Goal: Transaction & Acquisition: Purchase product/service

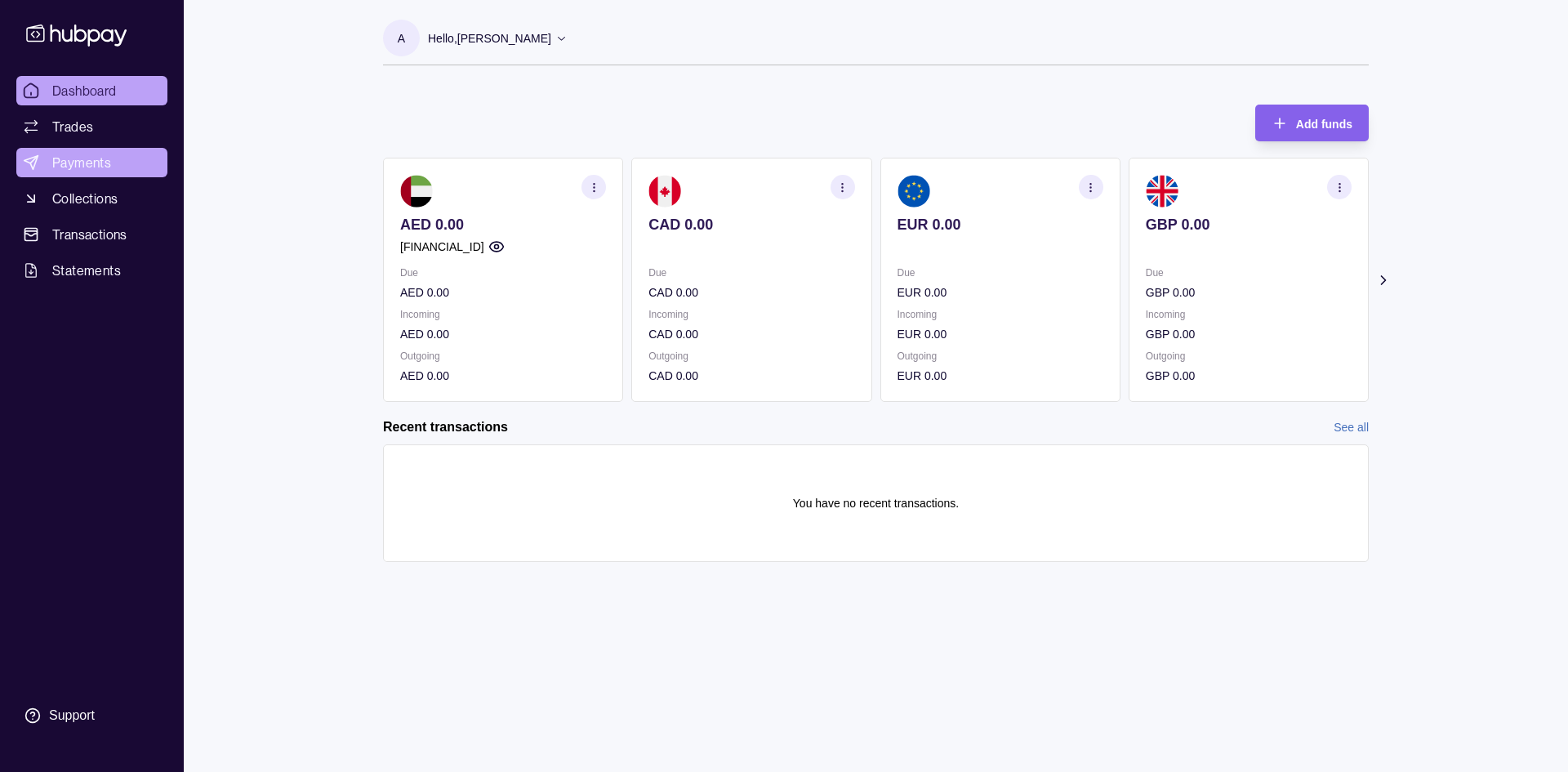
click at [94, 167] on span "Payments" at bounding box center [82, 162] width 58 height 20
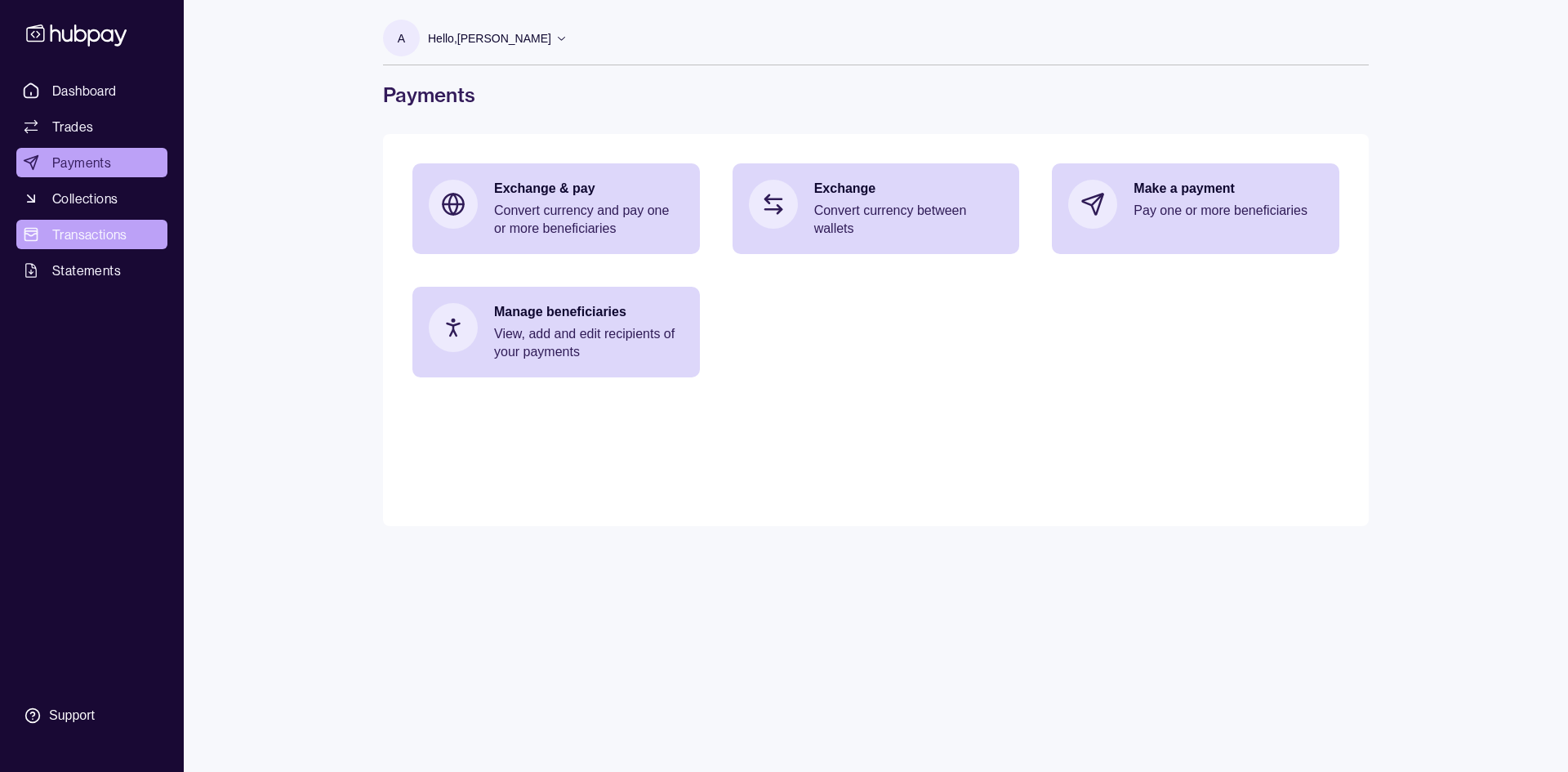
click at [82, 230] on span "Transactions" at bounding box center [90, 234] width 76 height 20
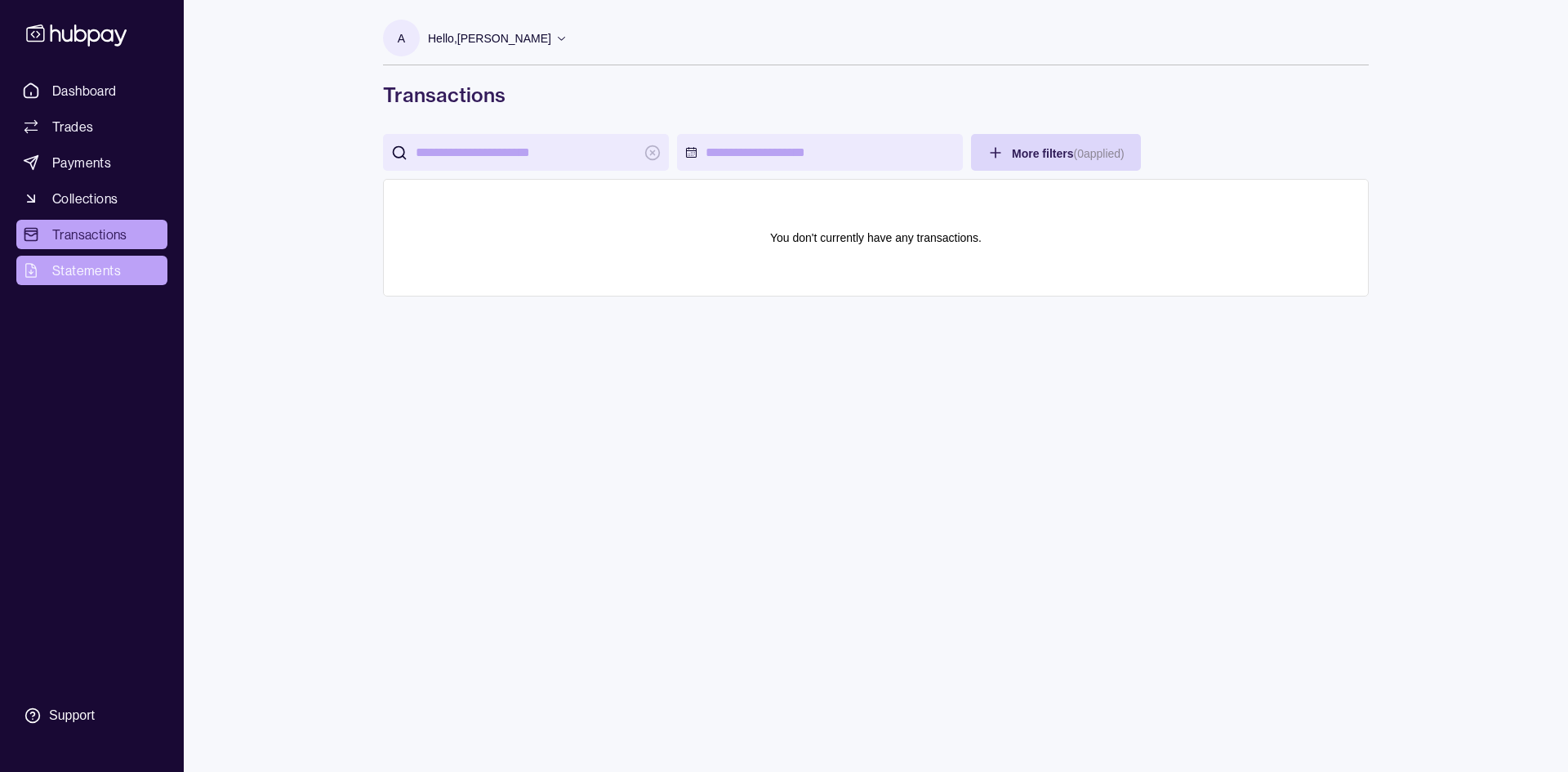
click at [112, 261] on span "Statements" at bounding box center [87, 270] width 69 height 20
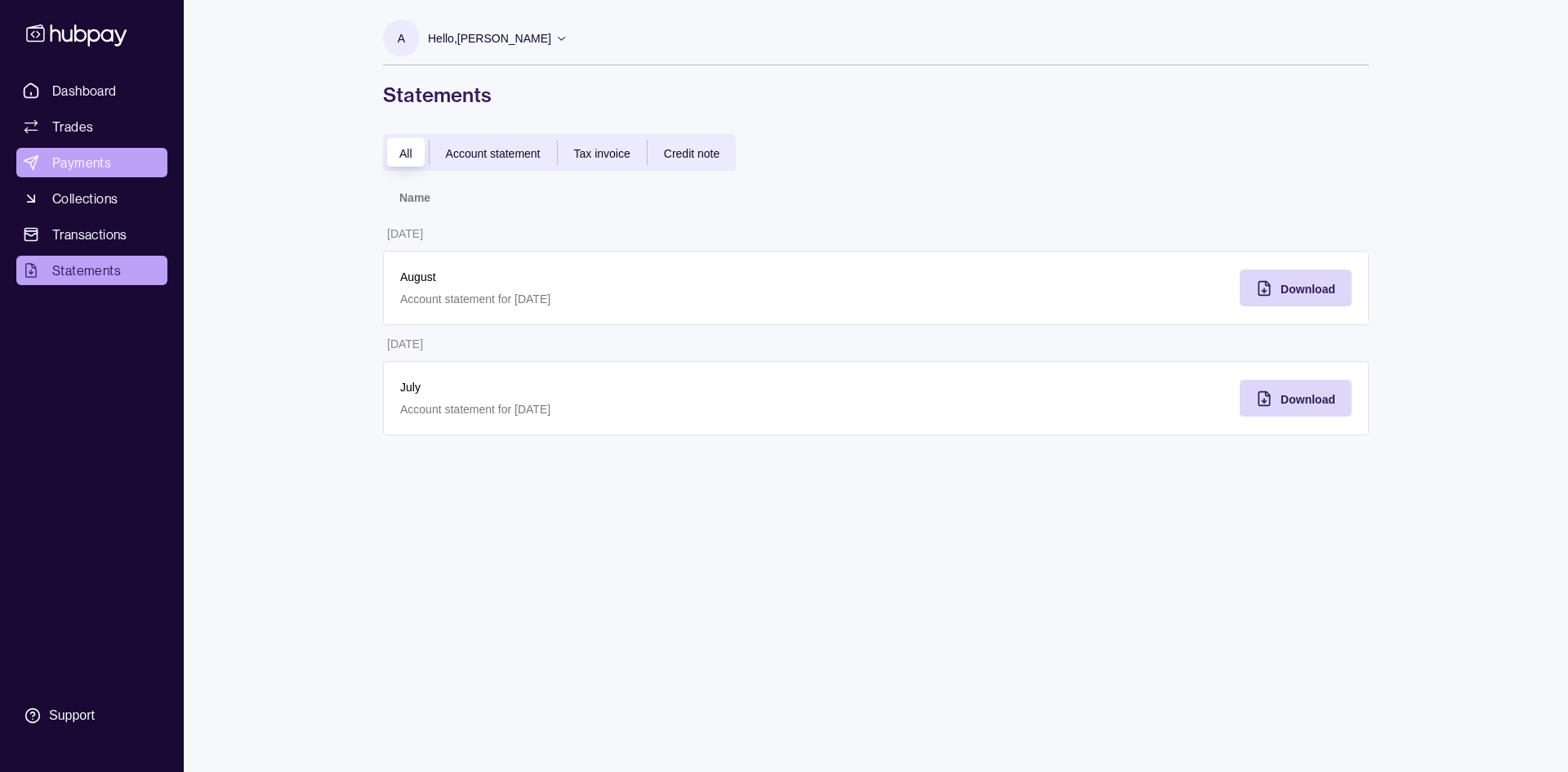
click at [119, 167] on link "Payments" at bounding box center [92, 162] width 151 height 29
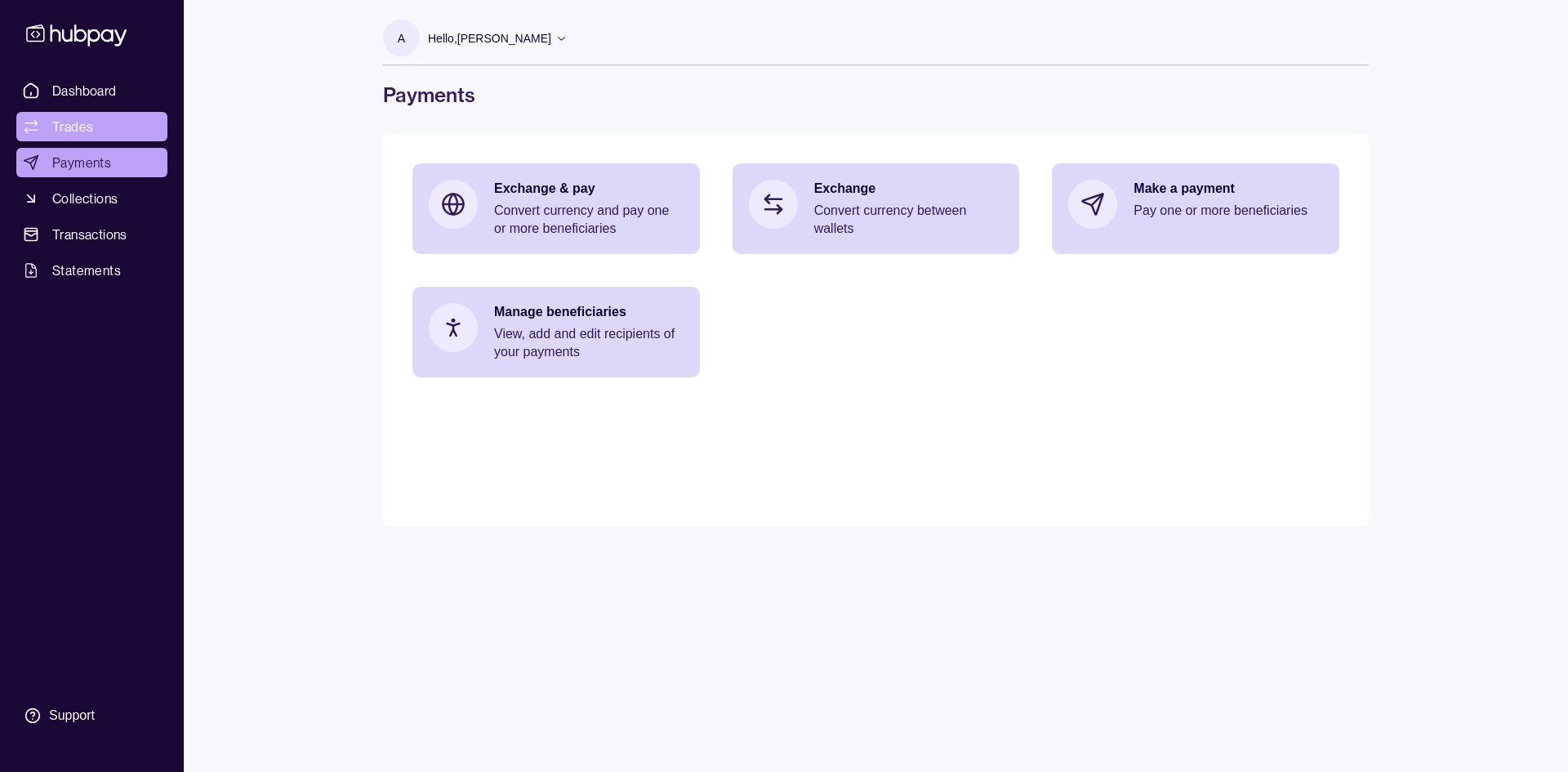
click at [84, 129] on span "Trades" at bounding box center [73, 126] width 41 height 20
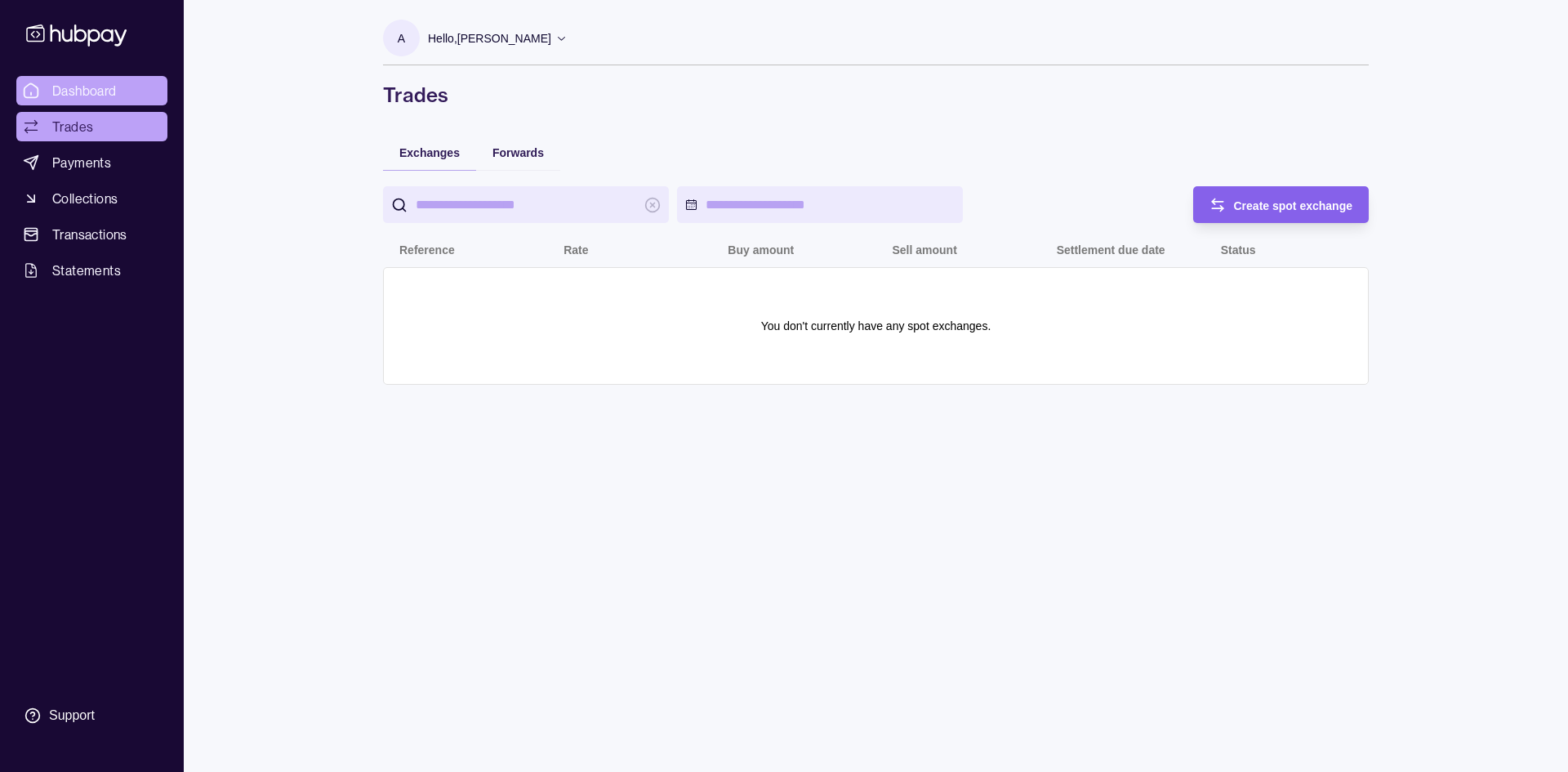
click at [111, 94] on span "Dashboard" at bounding box center [84, 90] width 64 height 20
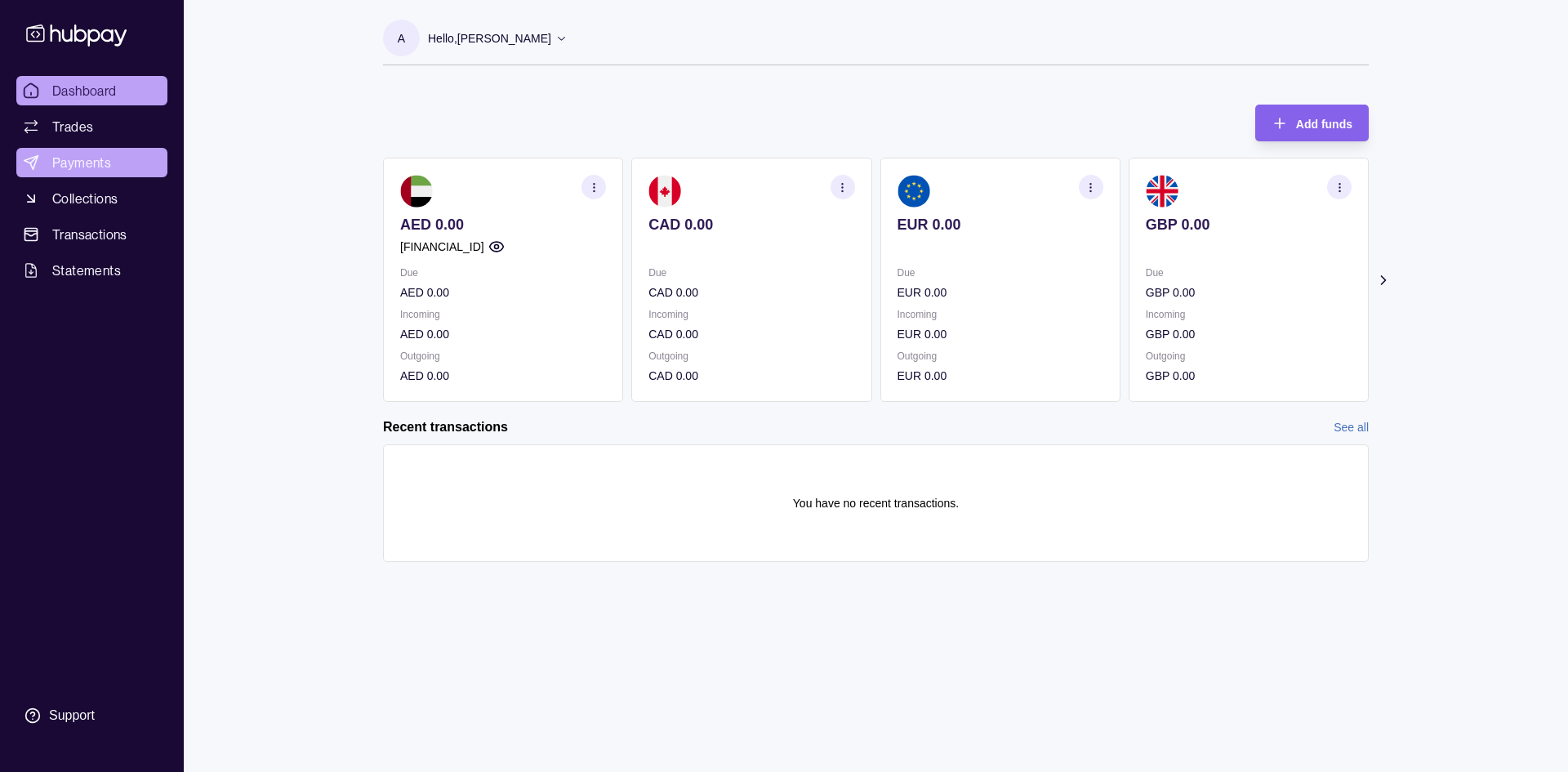
click at [83, 161] on span "Payments" at bounding box center [82, 162] width 58 height 20
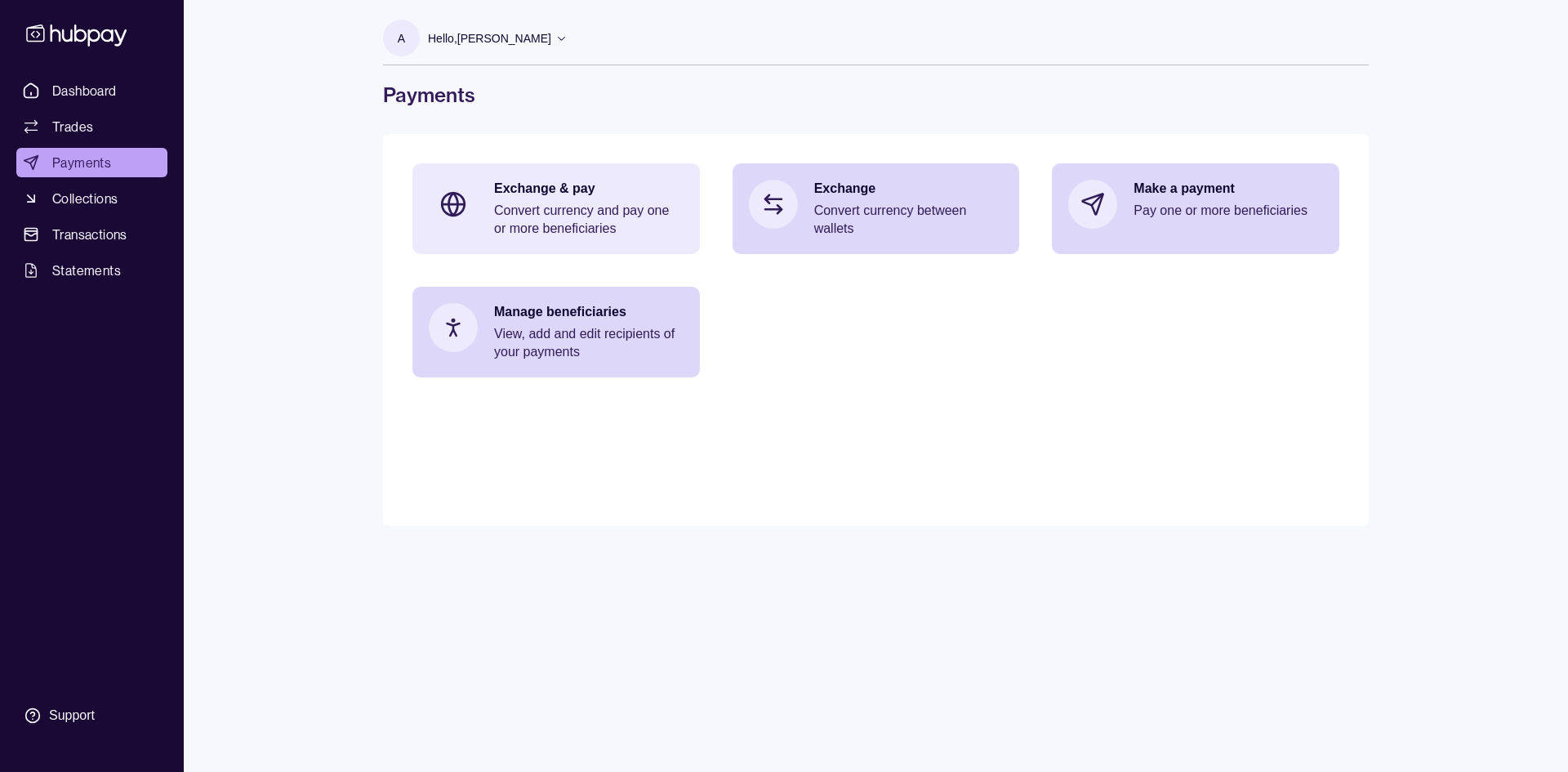
click at [599, 232] on p "Convert currency and pay one or more beneficiaries" at bounding box center [588, 220] width 190 height 36
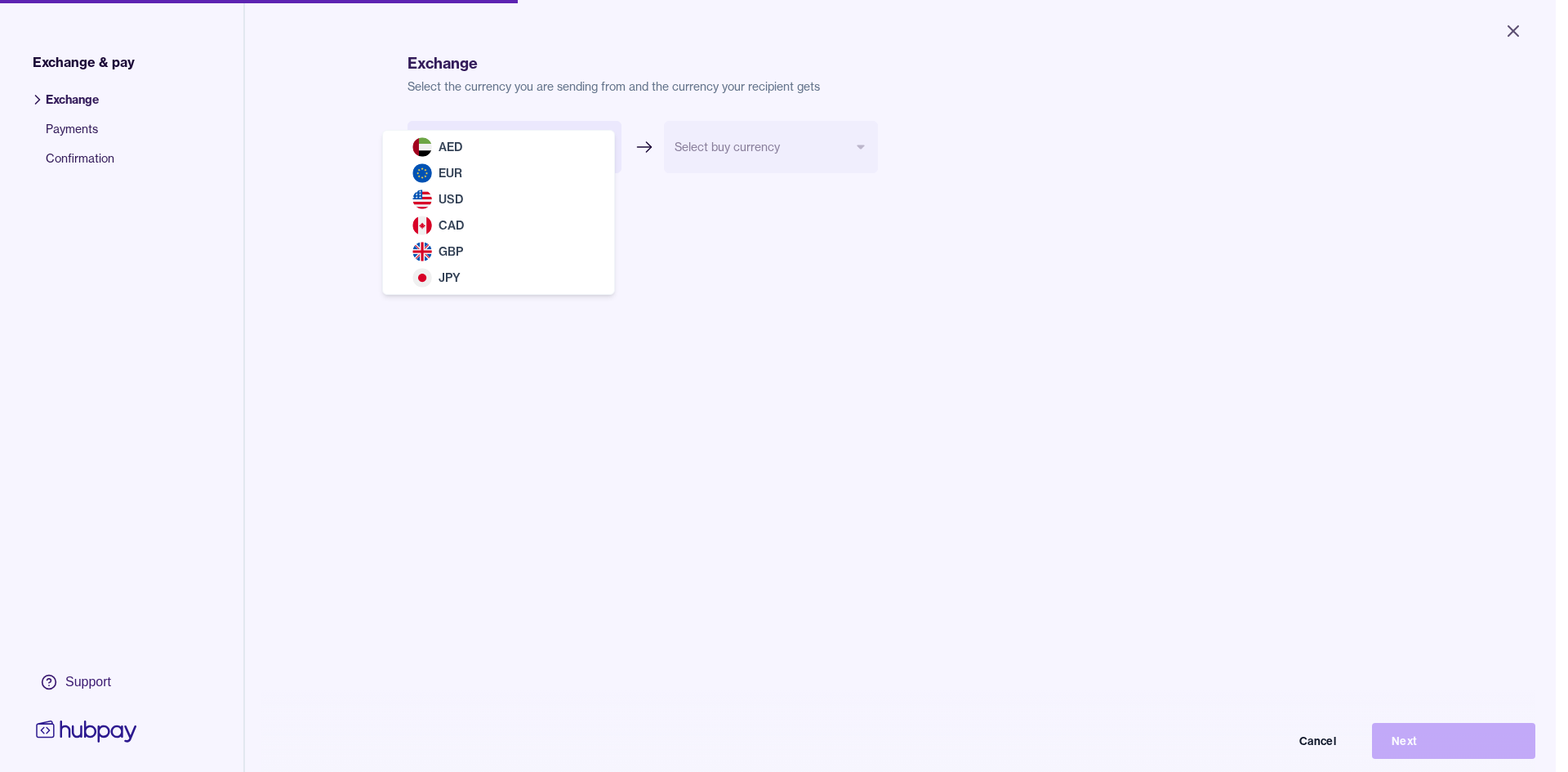
click at [587, 146] on body "Close Exchange & pay Exchange Payments Confirmation Support Exchange Select the…" at bounding box center [778, 386] width 1556 height 772
select select "***"
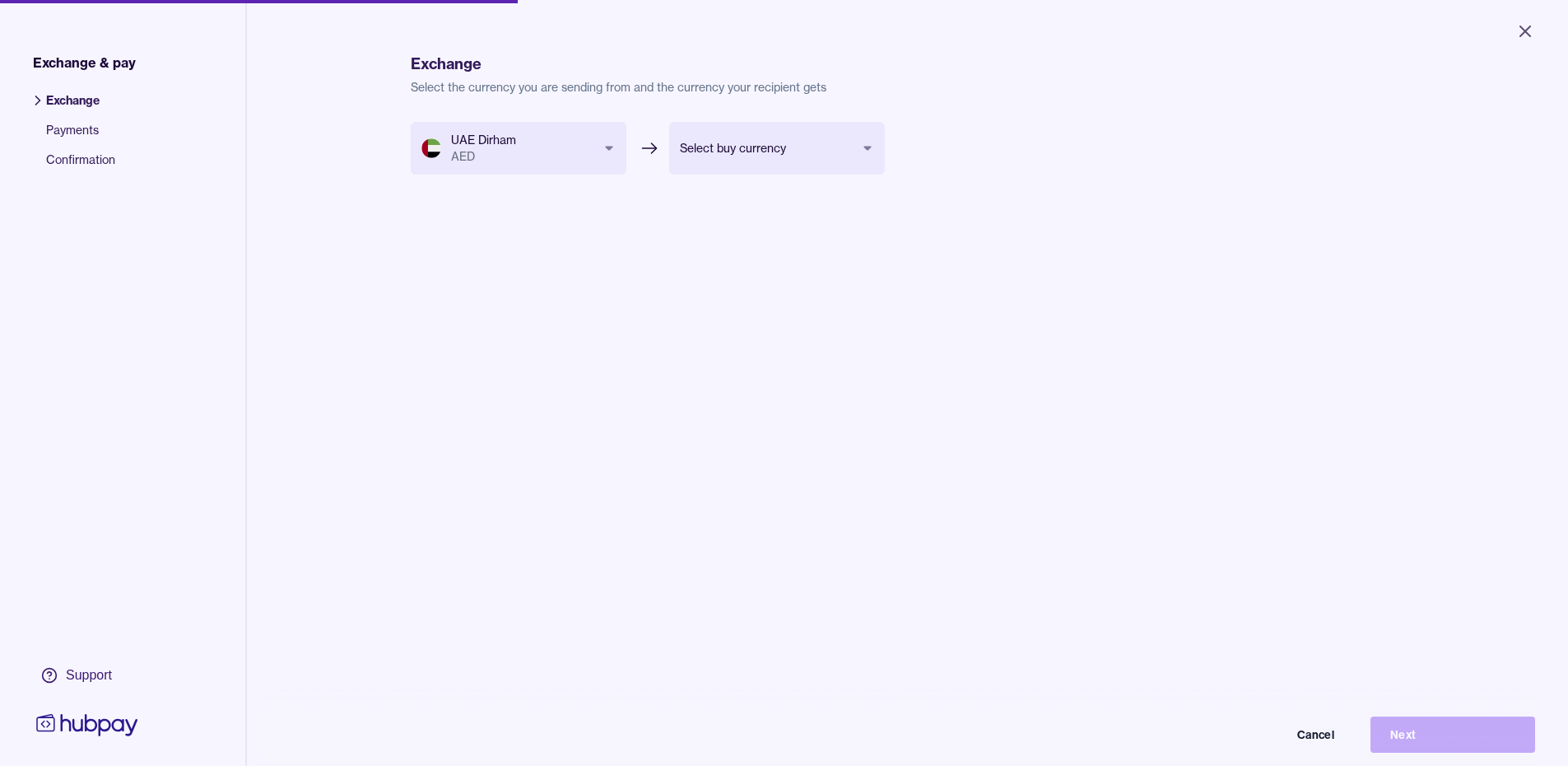
click at [785, 156] on body "Close Exchange & pay Exchange Payments Confirmation Support Exchange Select the…" at bounding box center [784, 383] width 1568 height 766
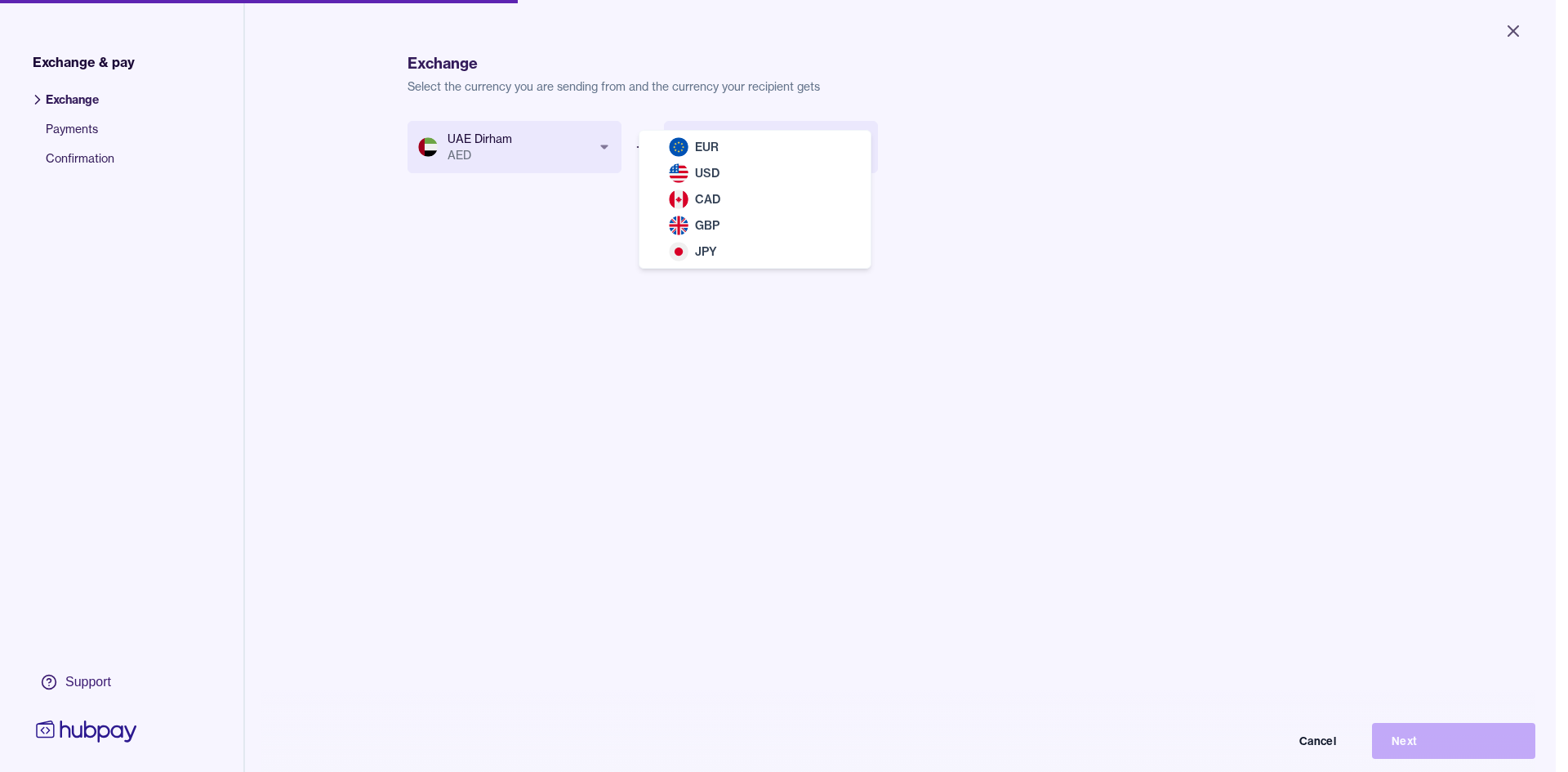
select select "***"
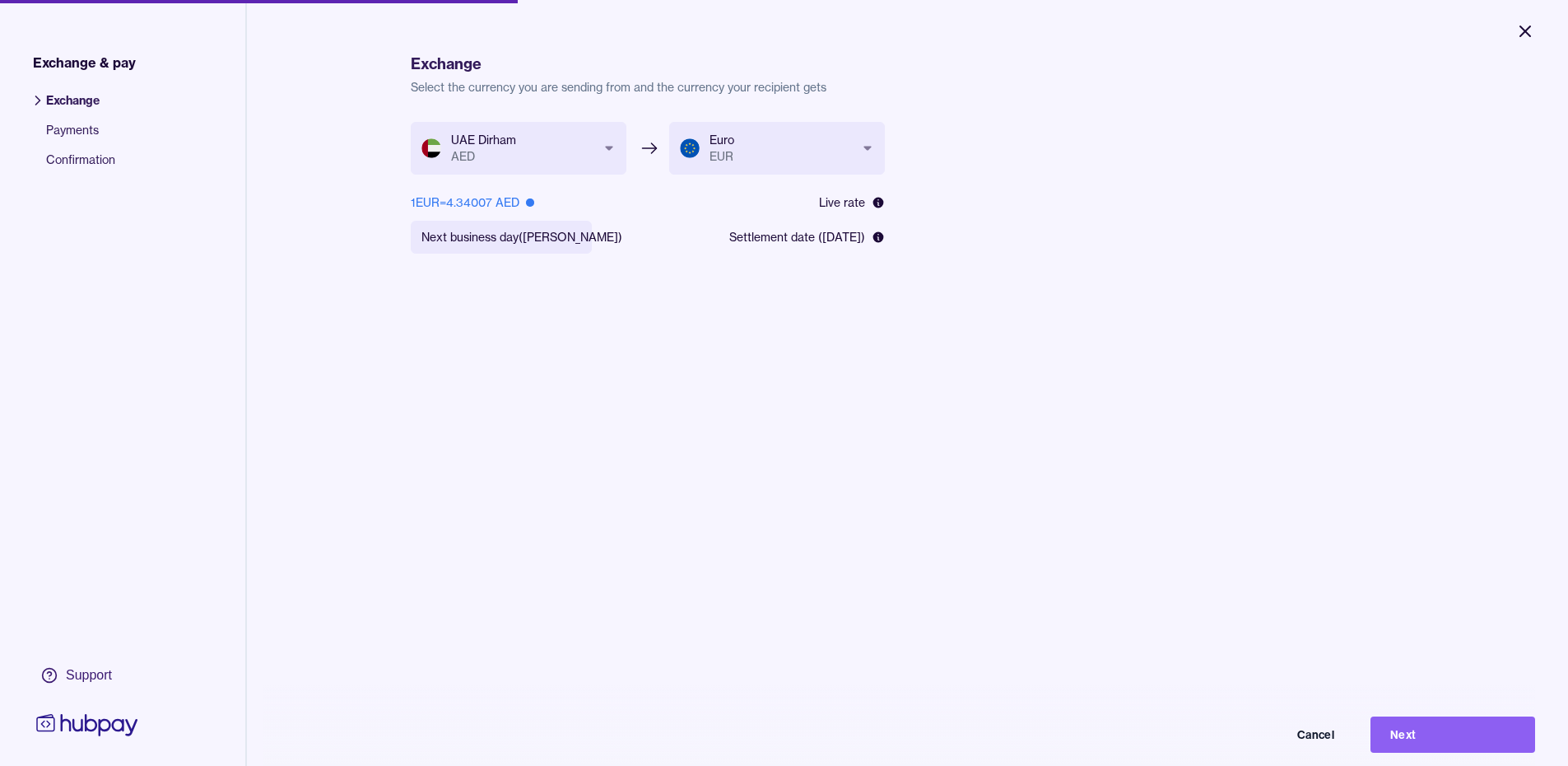
click at [1526, 31] on icon "Close" at bounding box center [1525, 30] width 10 height 10
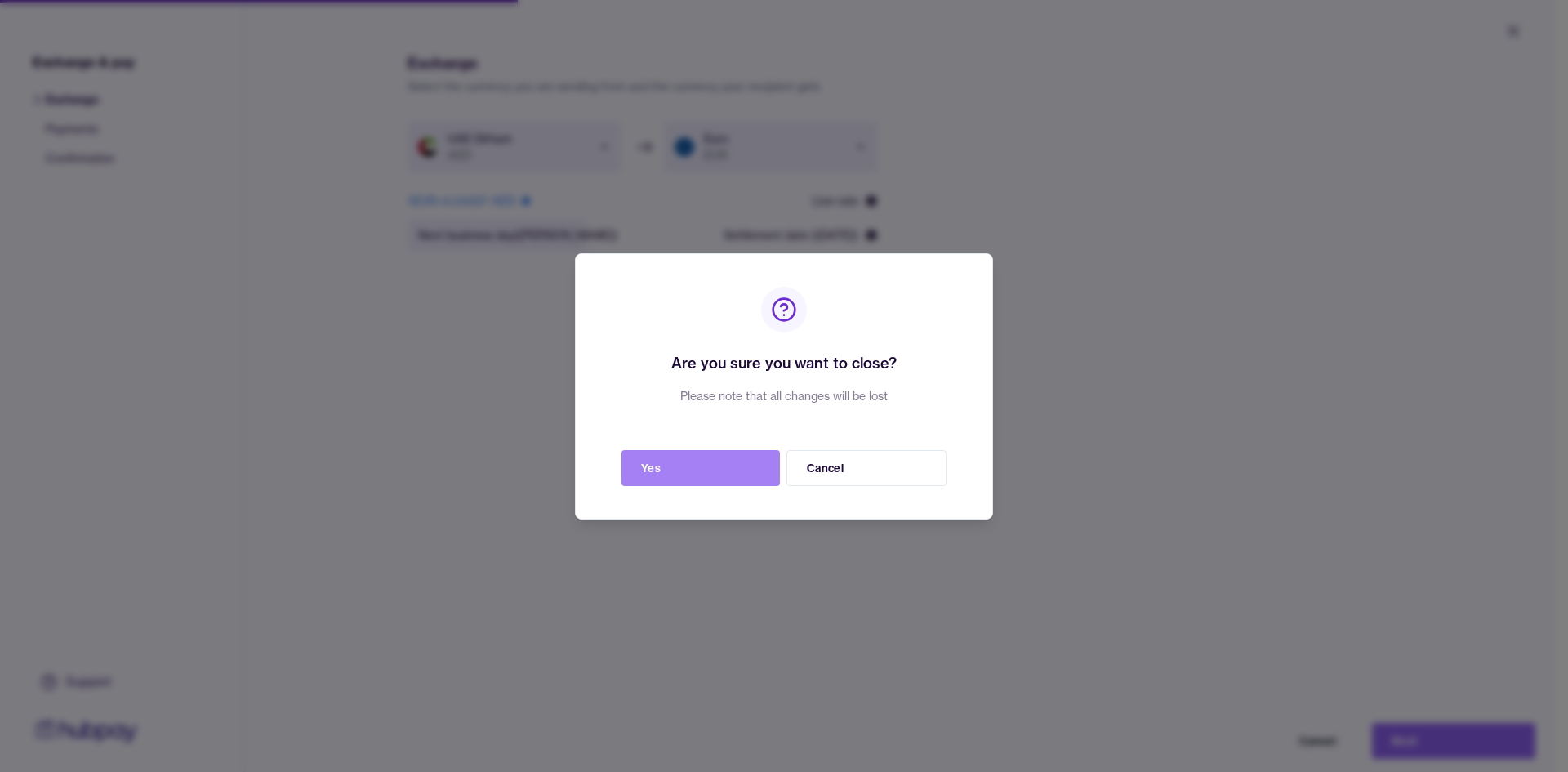
click at [744, 472] on button "Yes" at bounding box center [701, 468] width 159 height 36
click at [733, 477] on button "Yes" at bounding box center [701, 468] width 159 height 36
